Goal: Check status: Check status

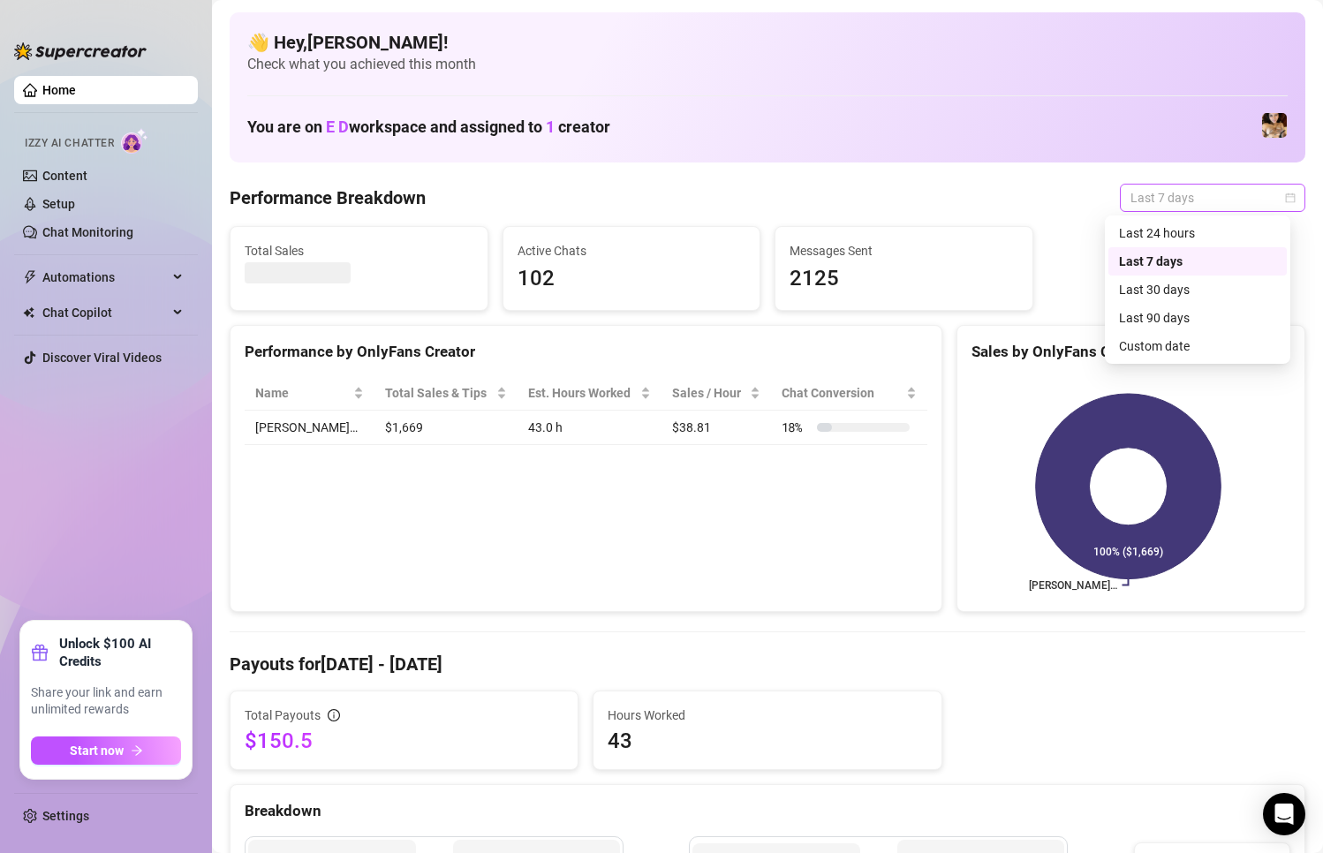
click at [1207, 195] on span "Last 7 days" at bounding box center [1212, 198] width 164 height 26
click at [1159, 343] on div "Custom date" at bounding box center [1197, 345] width 157 height 19
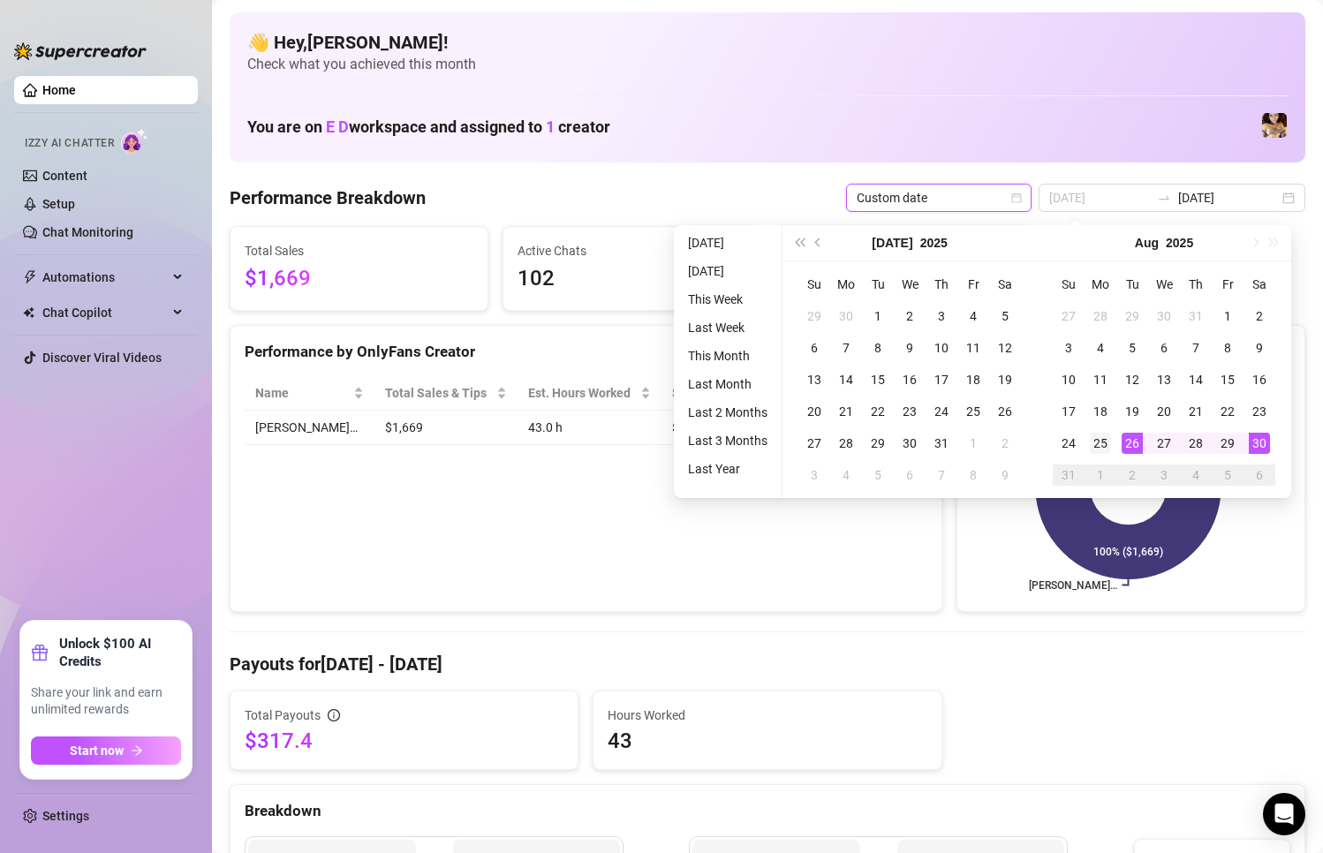
type input "2025-08-25"
click at [1108, 438] on div "25" at bounding box center [1100, 443] width 21 height 21
type input "2025-08-30"
click at [1265, 439] on div "30" at bounding box center [1258, 443] width 21 height 21
click at [1265, 439] on rect at bounding box center [1128, 486] width 314 height 221
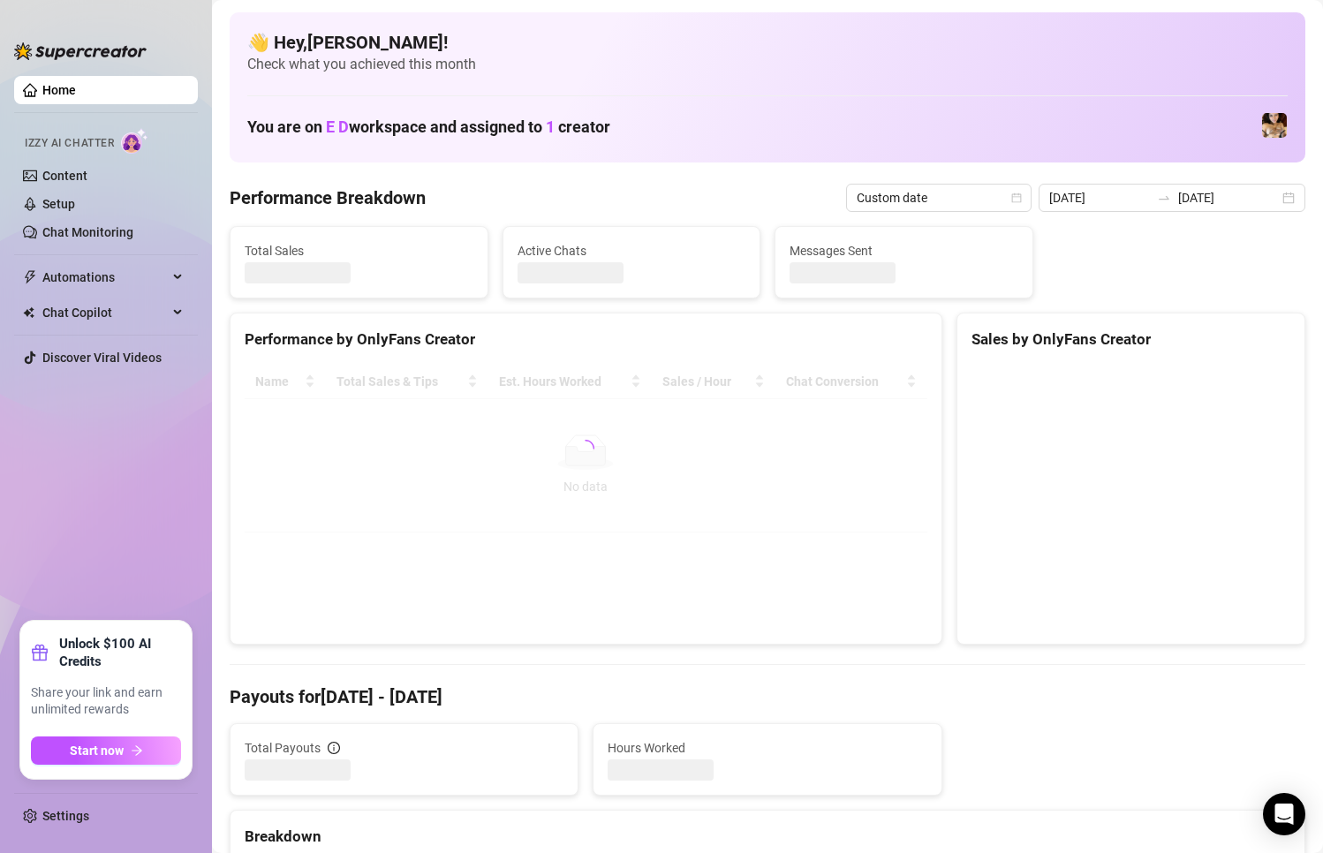
type input "2025-08-25"
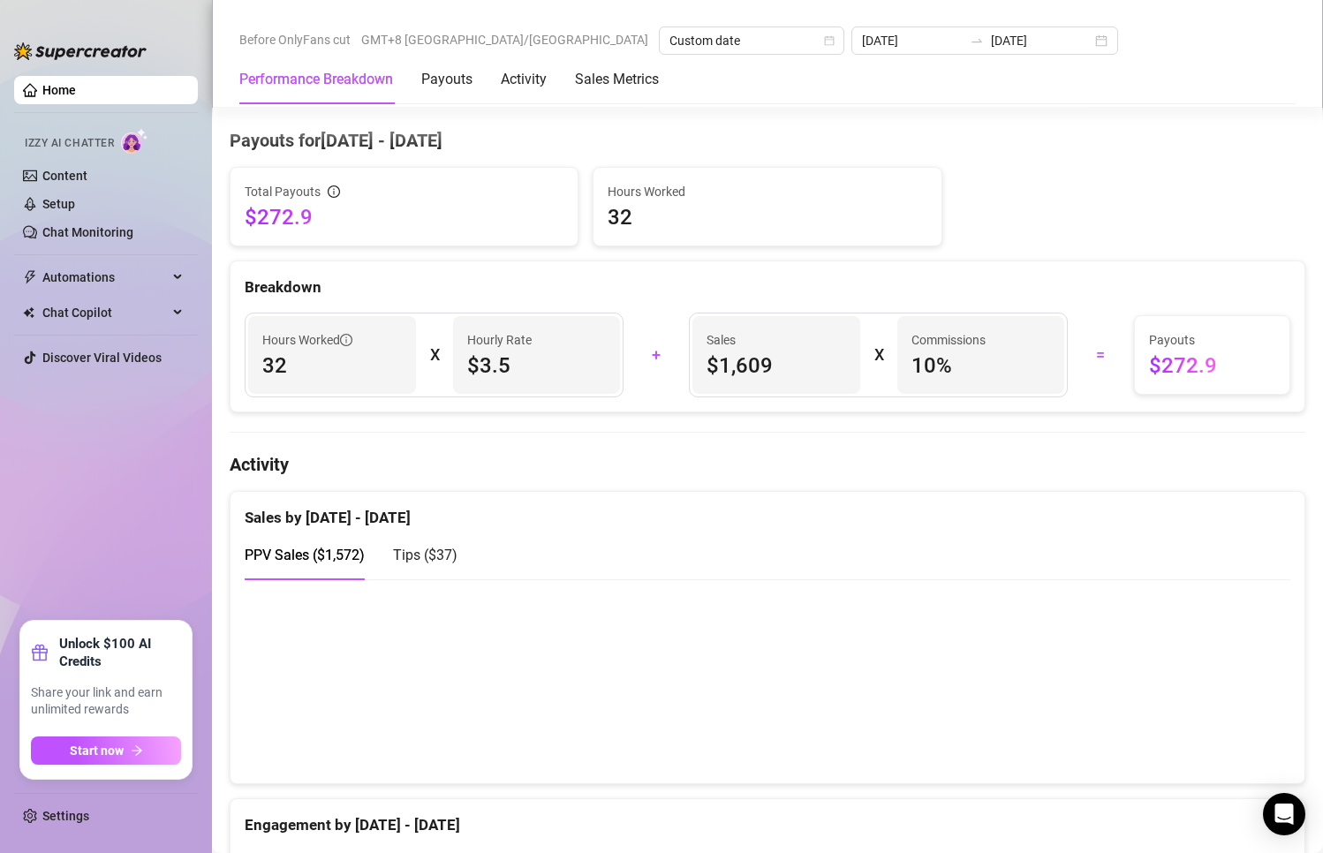
scroll to position [530, 0]
